Goal: Navigation & Orientation: Understand site structure

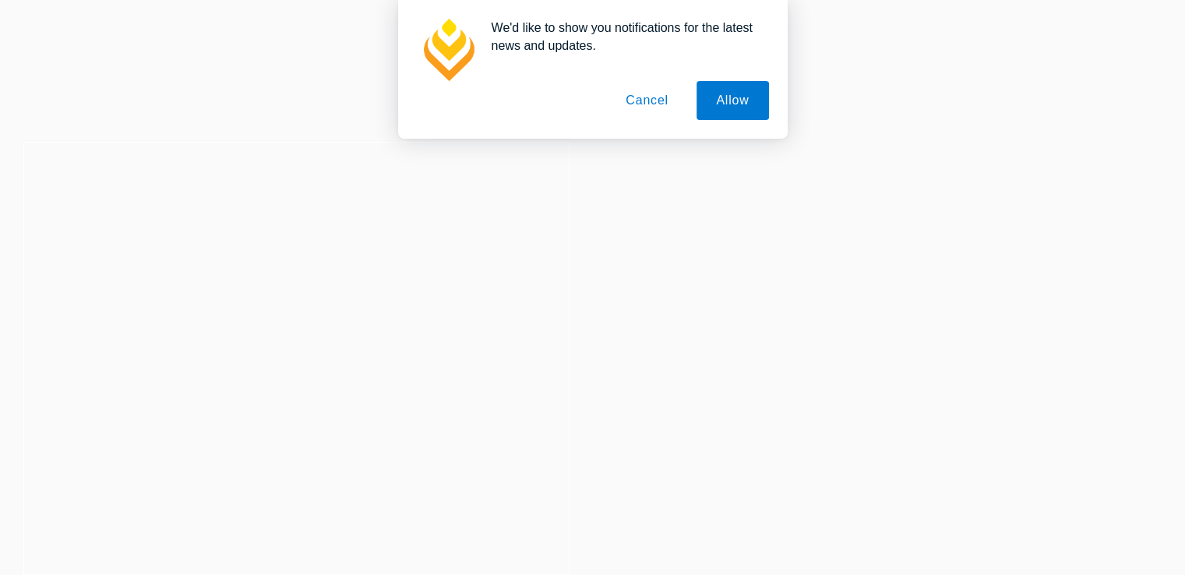
click at [660, 96] on button "Cancel" at bounding box center [647, 100] width 82 height 39
